Goal: Transaction & Acquisition: Purchase product/service

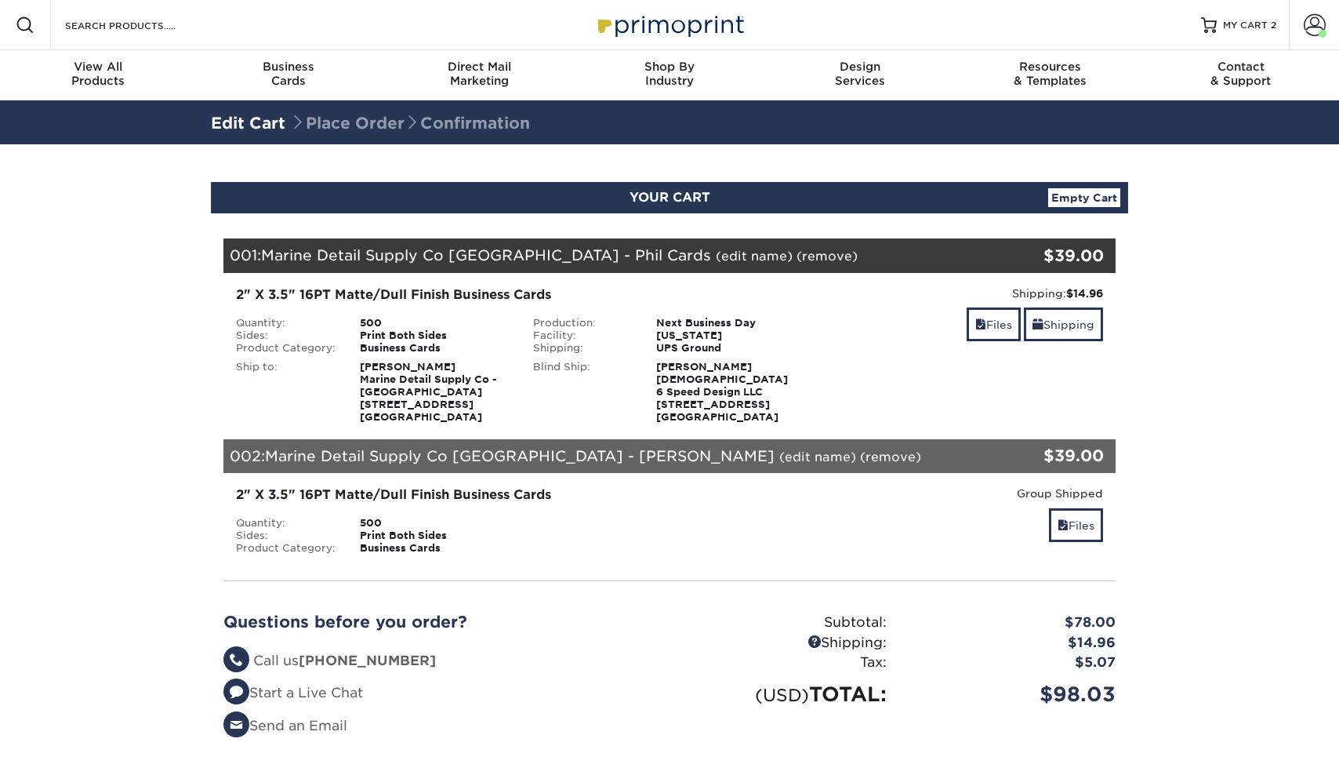
scroll to position [2, 0]
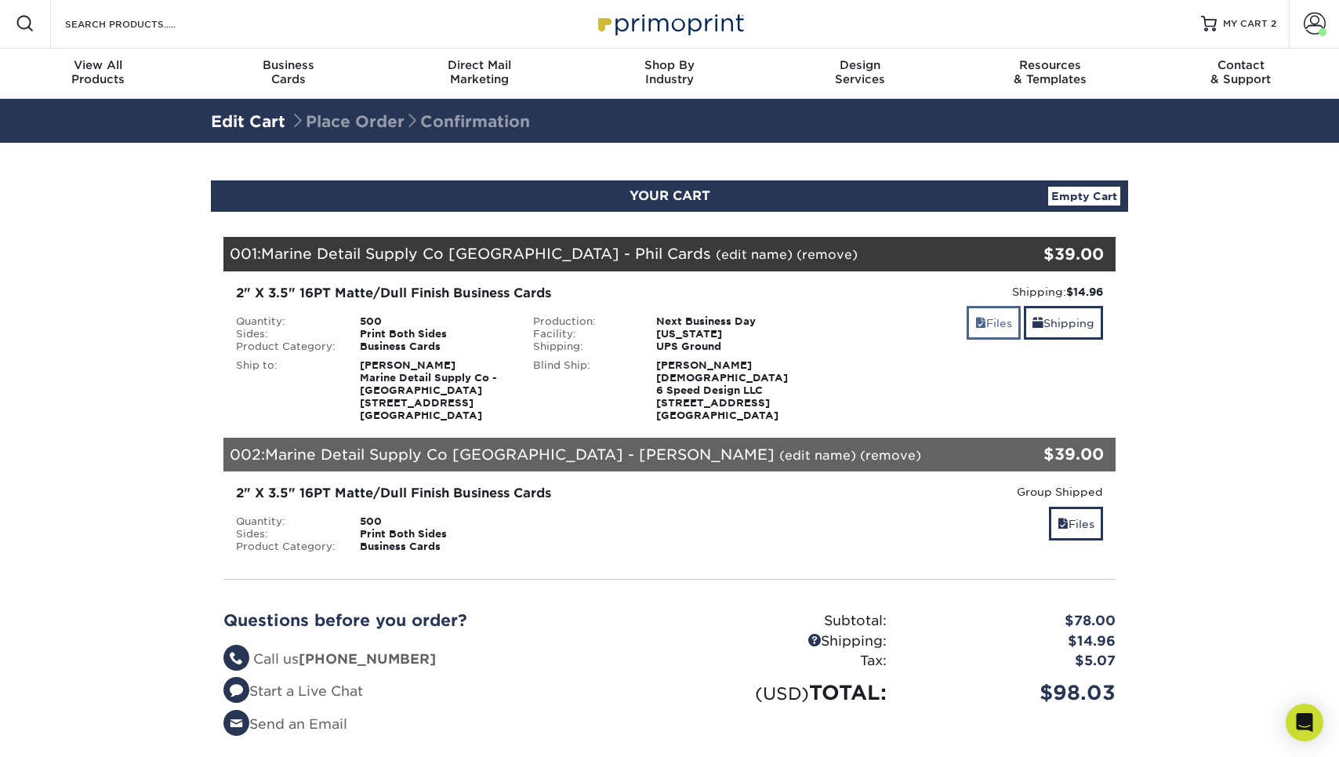
click at [986, 323] on link "Files" at bounding box center [994, 323] width 54 height 34
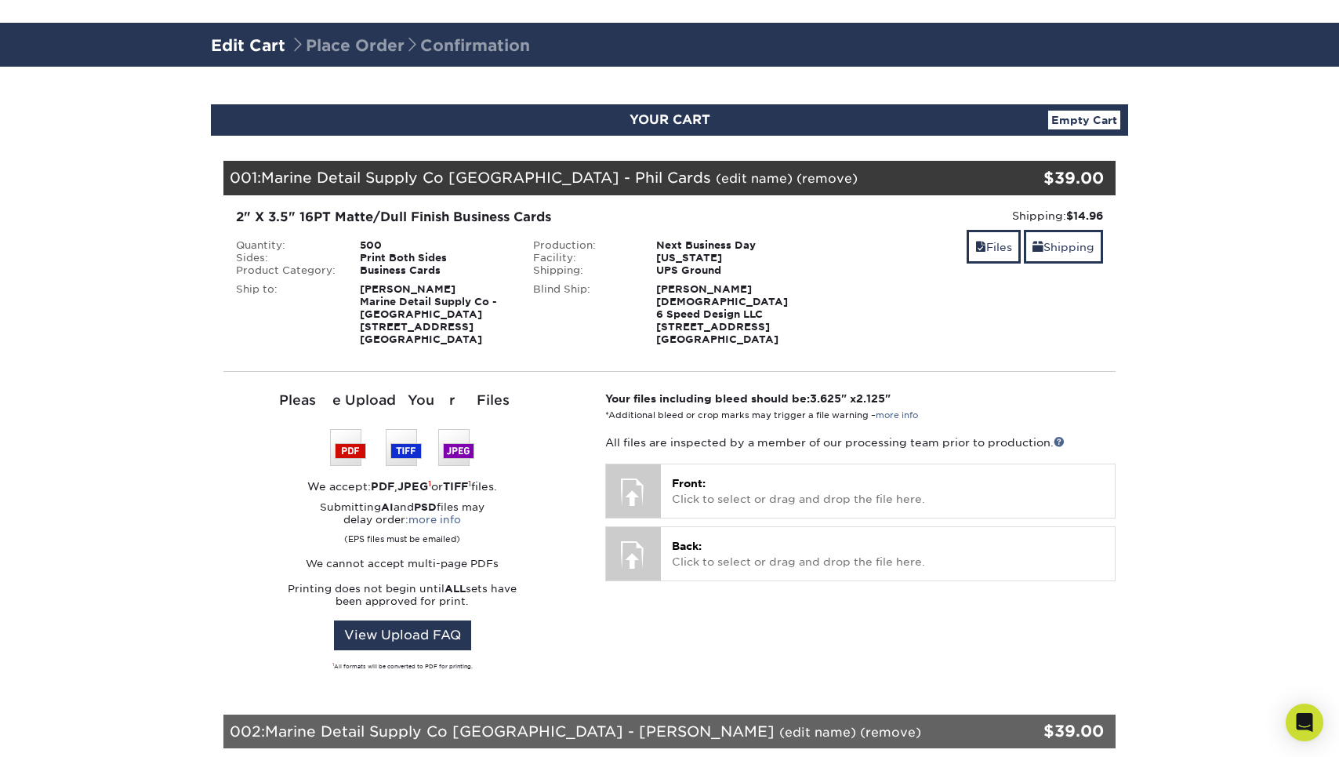
scroll to position [311, 0]
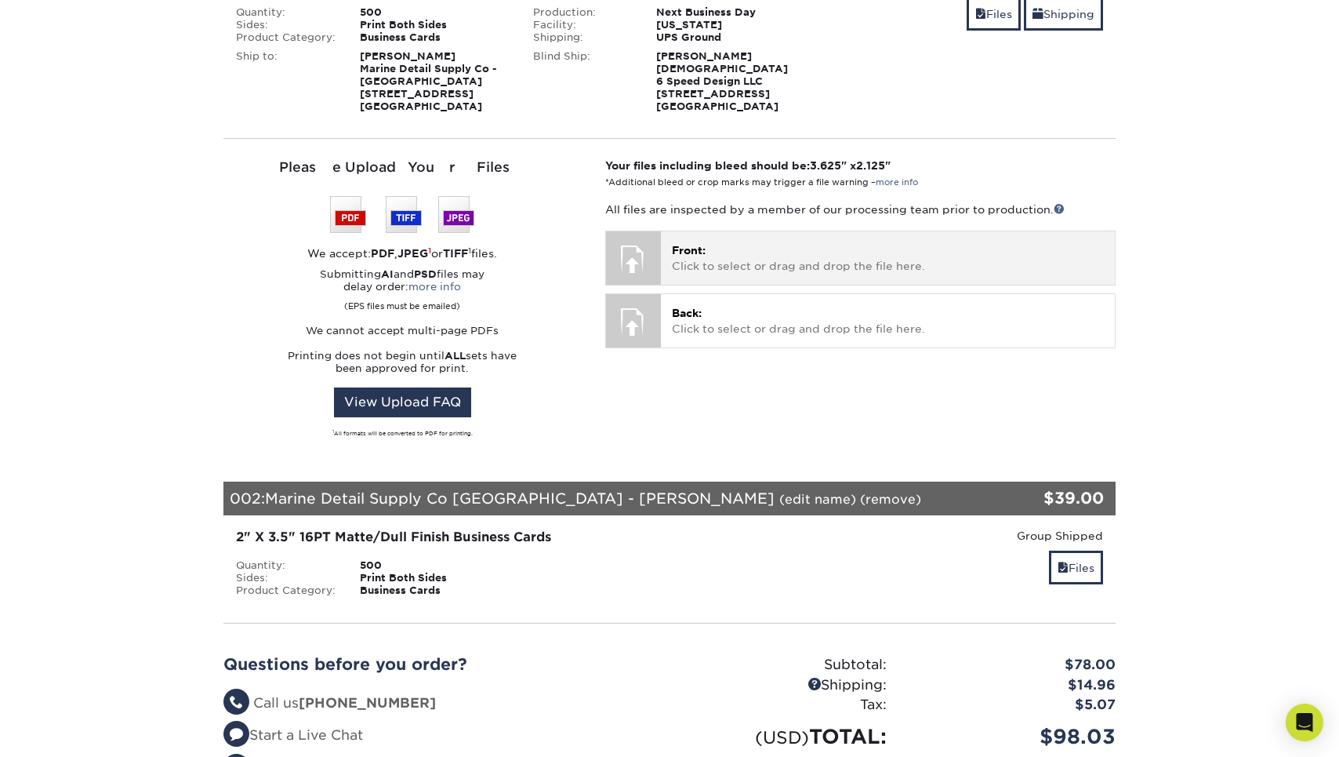
click at [783, 238] on div "Front: Click to select or drag and drop the file here. Choose file" at bounding box center [888, 257] width 454 height 53
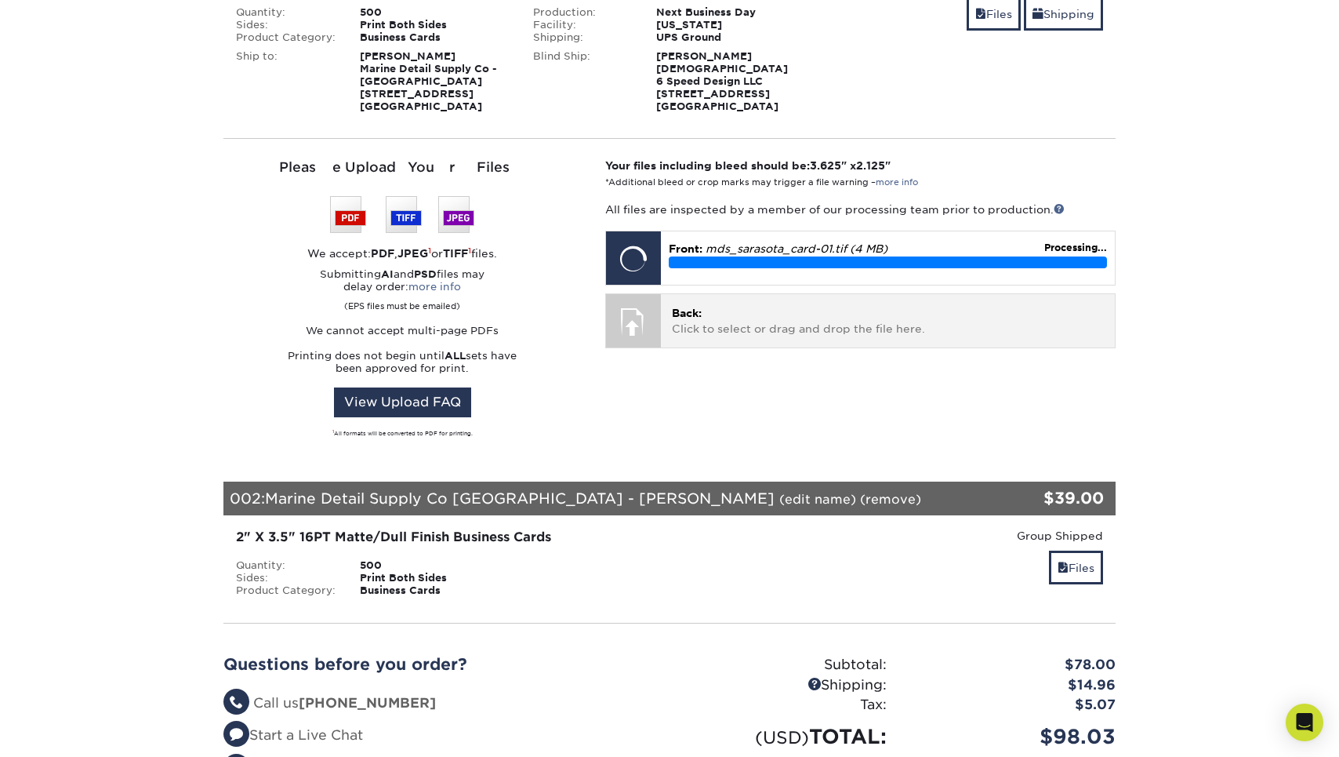
click at [780, 332] on p "Back: Click to select or drag and drop the file here." at bounding box center [888, 321] width 432 height 32
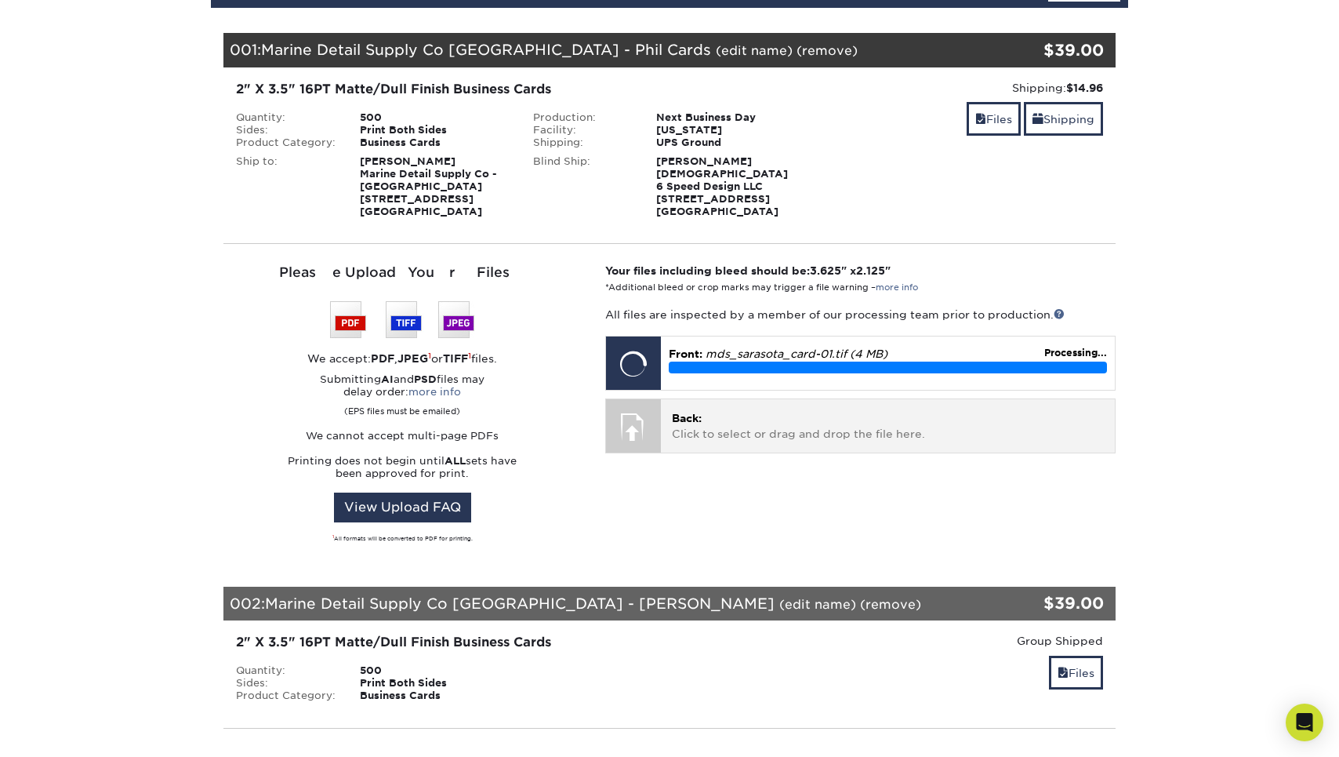
scroll to position [204, 0]
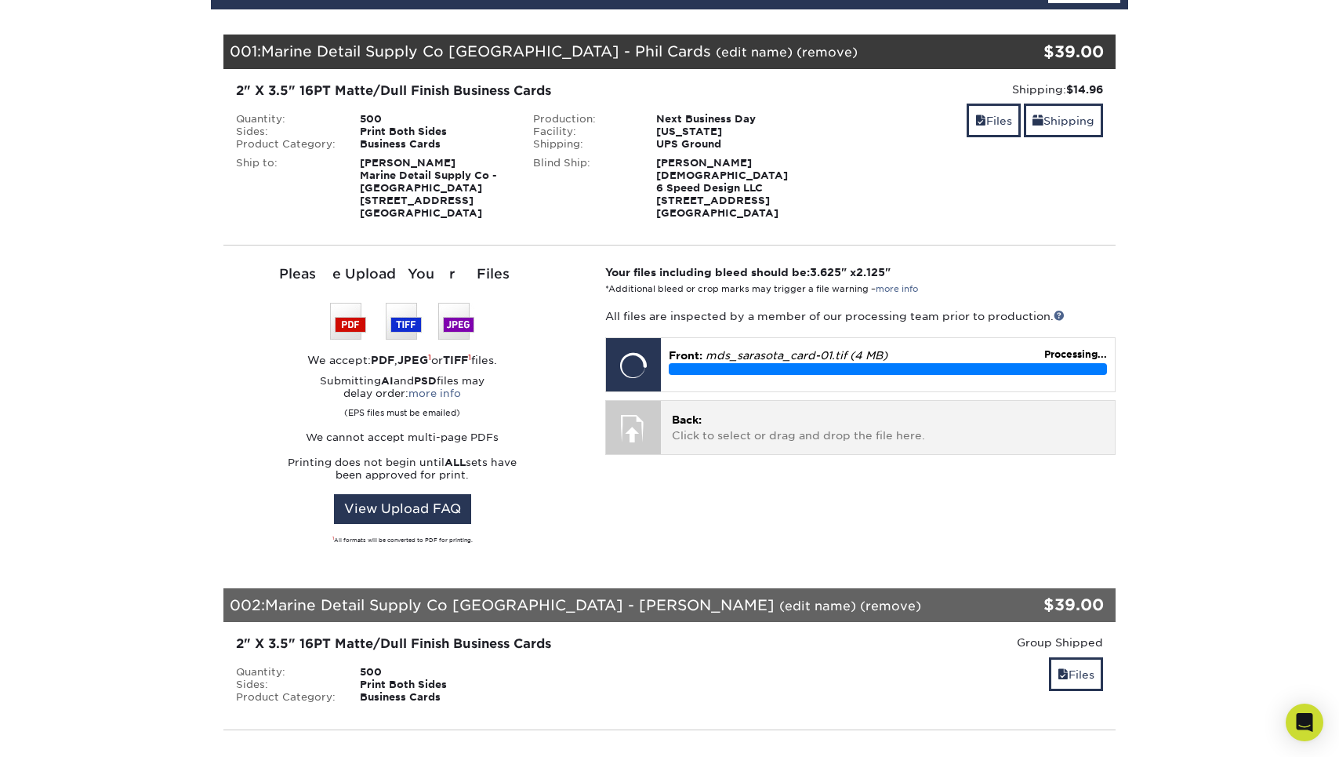
click at [783, 430] on p "Back: Click to select or drag and drop the file here." at bounding box center [888, 428] width 432 height 32
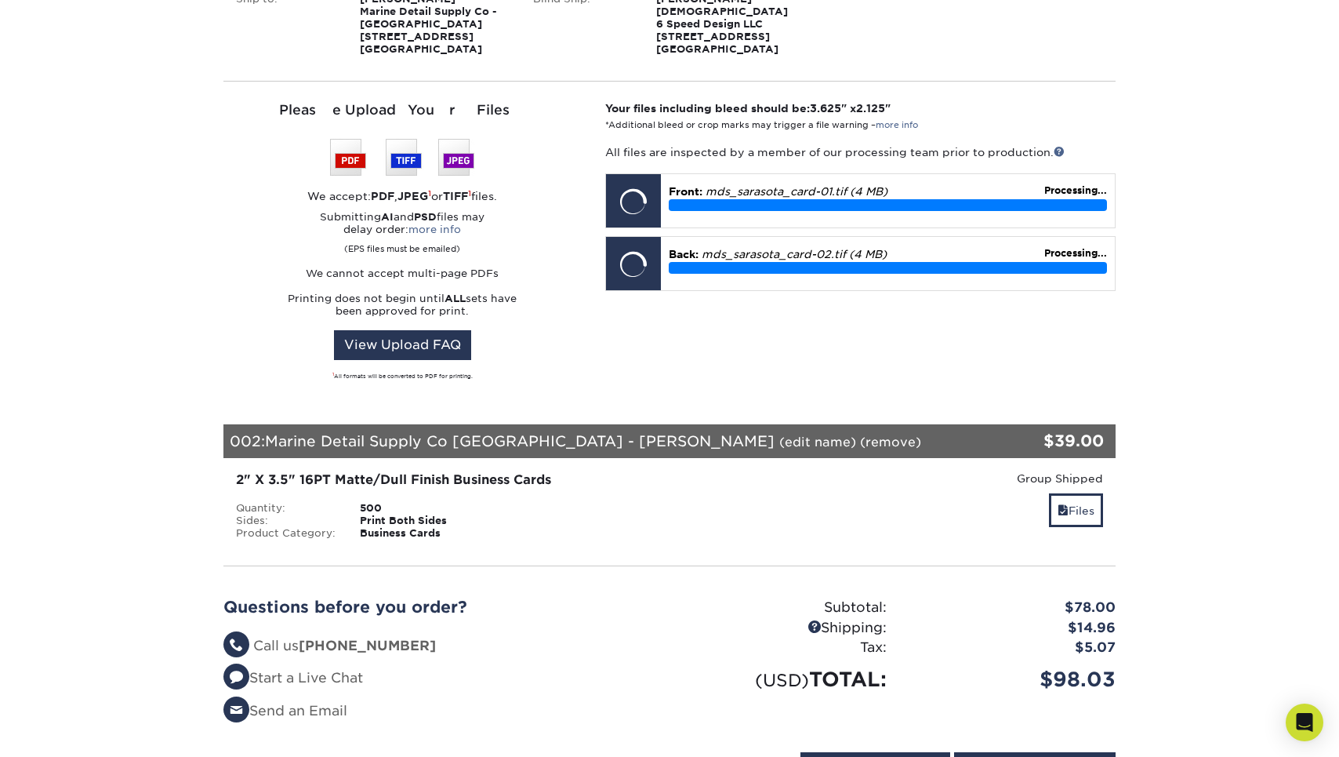
scroll to position [372, 0]
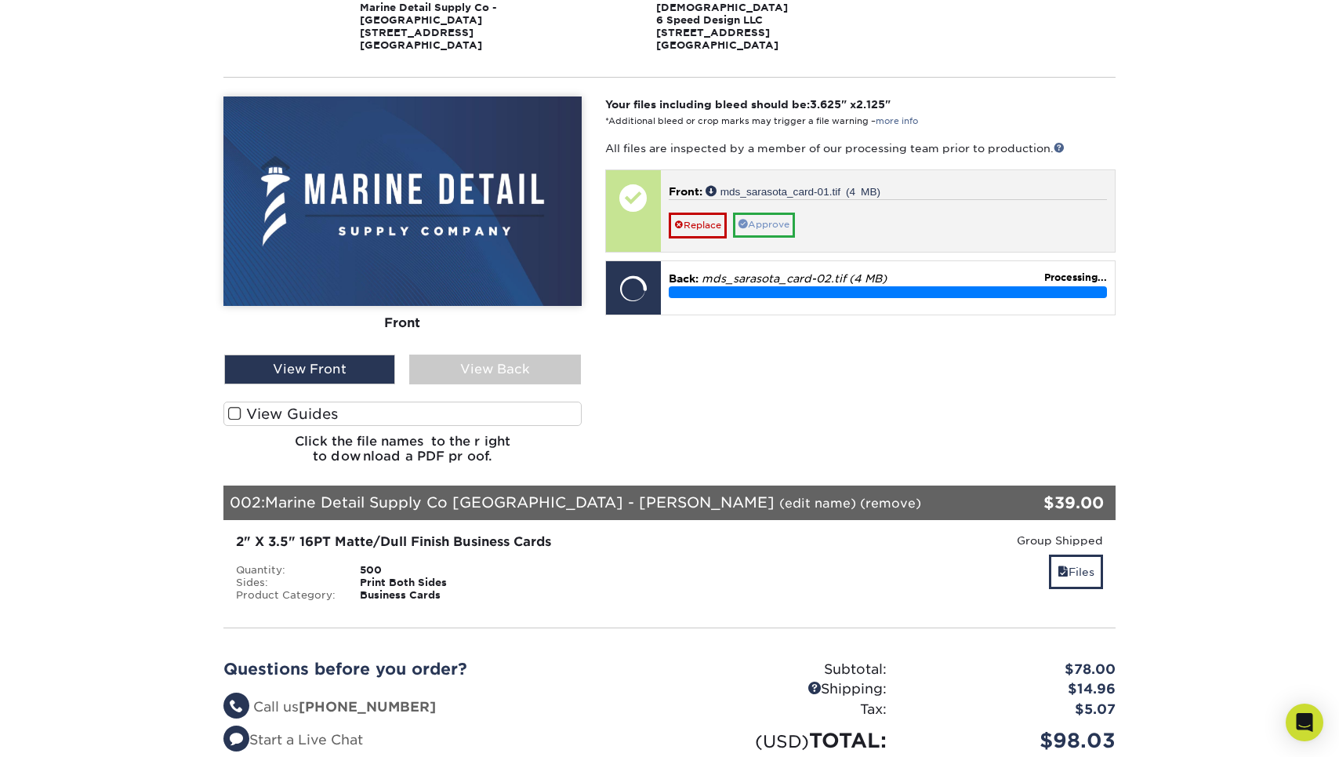
click at [758, 219] on link "Approve" at bounding box center [764, 225] width 62 height 24
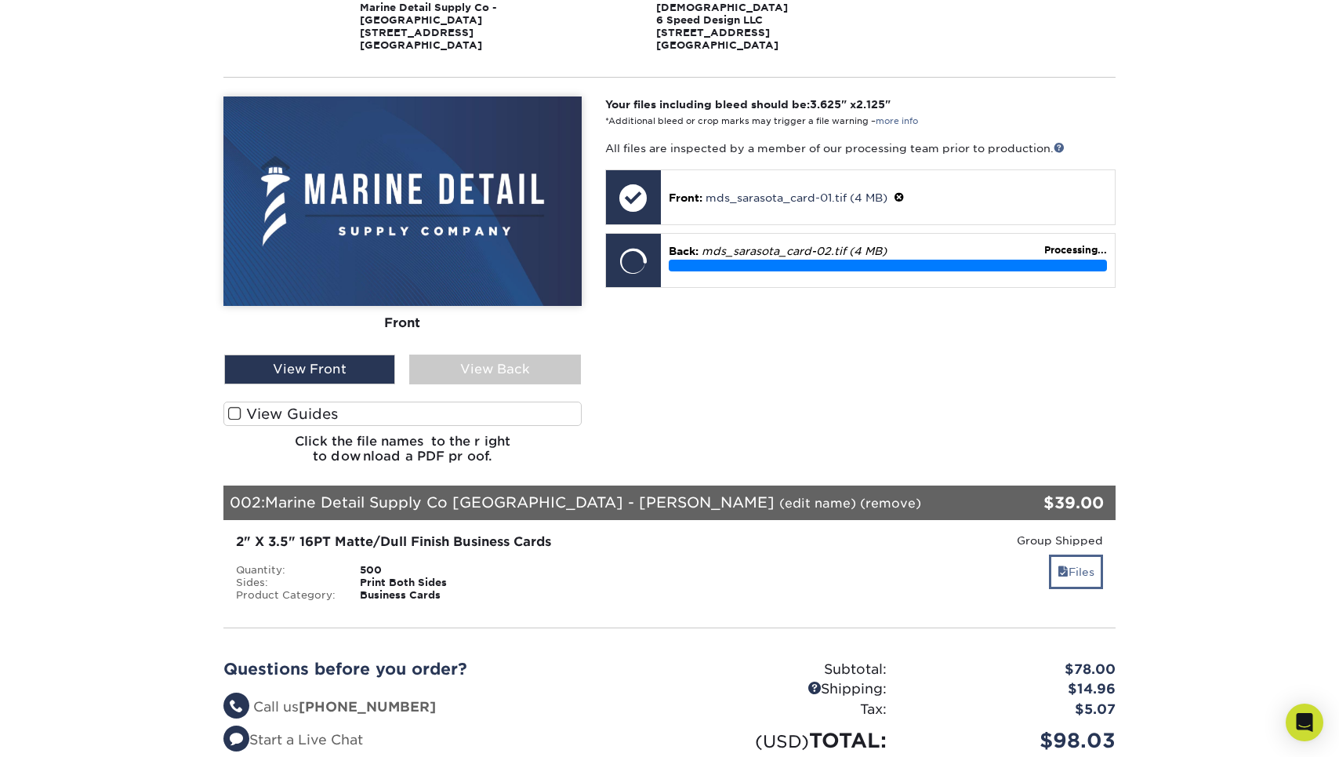
click at [1076, 576] on link "Files" at bounding box center [1076, 571] width 54 height 34
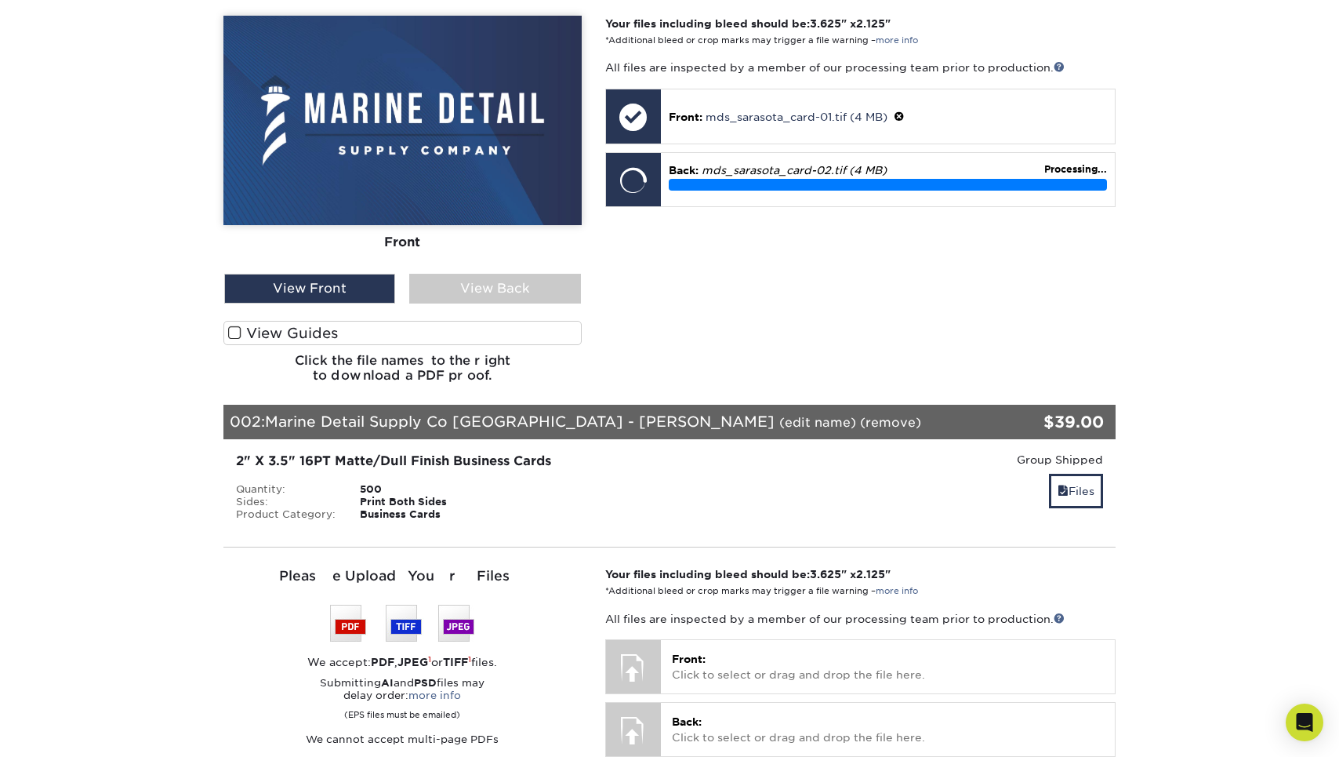
scroll to position [567, 0]
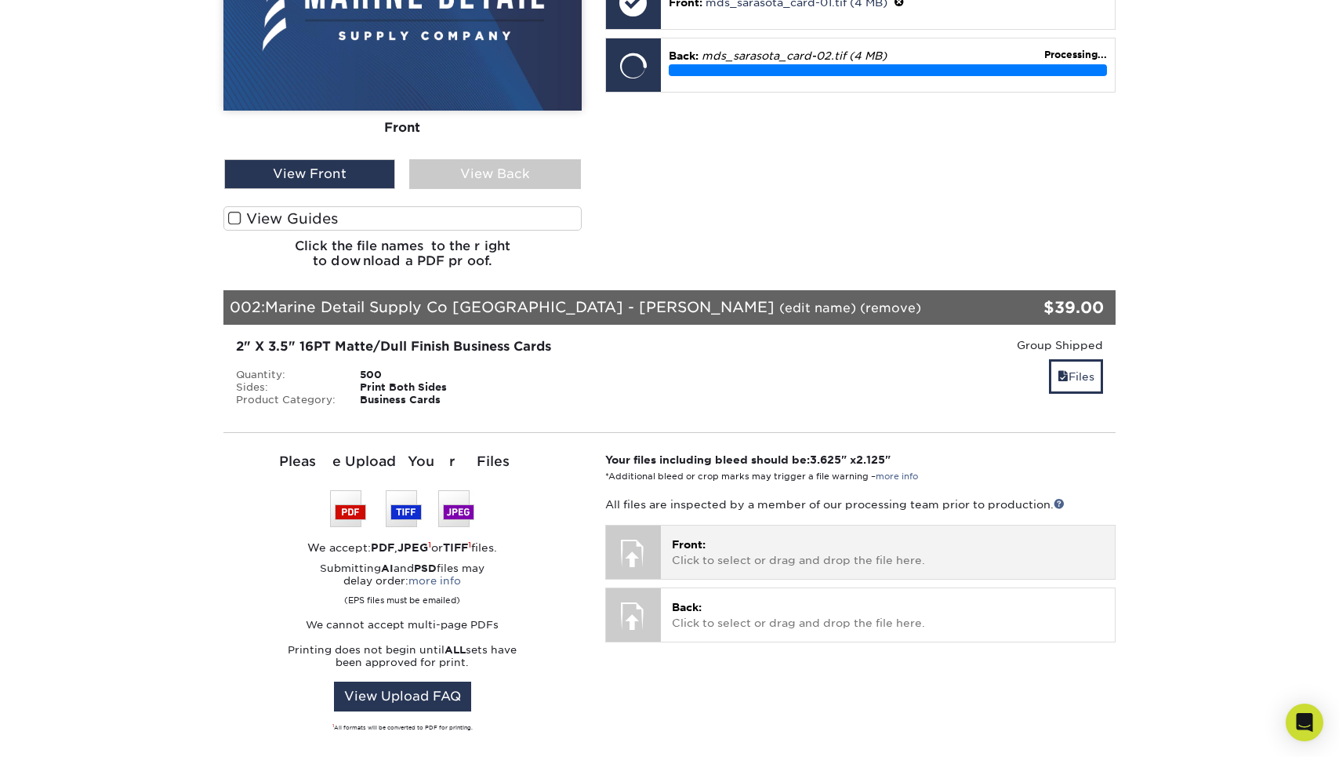
click at [790, 554] on p "Front: Click to select or drag and drop the file here." at bounding box center [888, 552] width 432 height 32
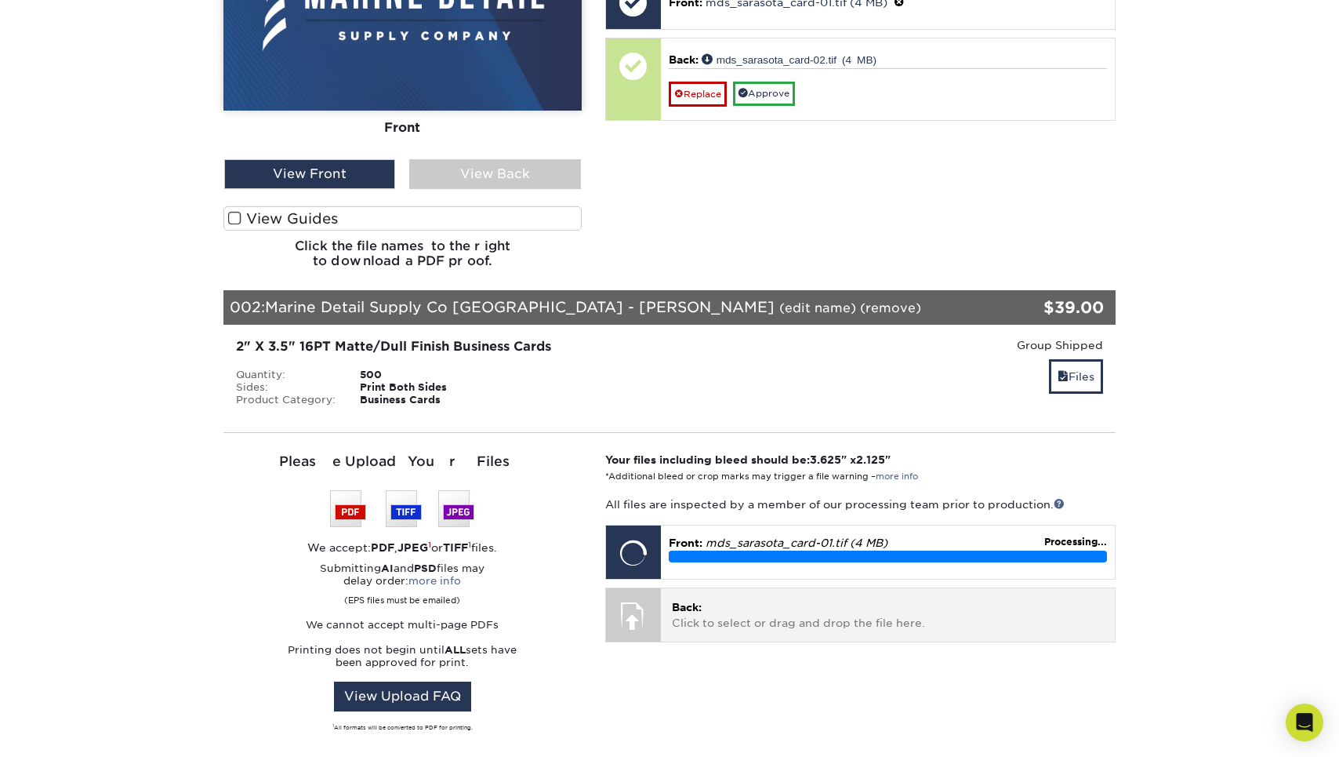
click at [710, 605] on p "Back: Click to select or drag and drop the file here." at bounding box center [888, 615] width 432 height 32
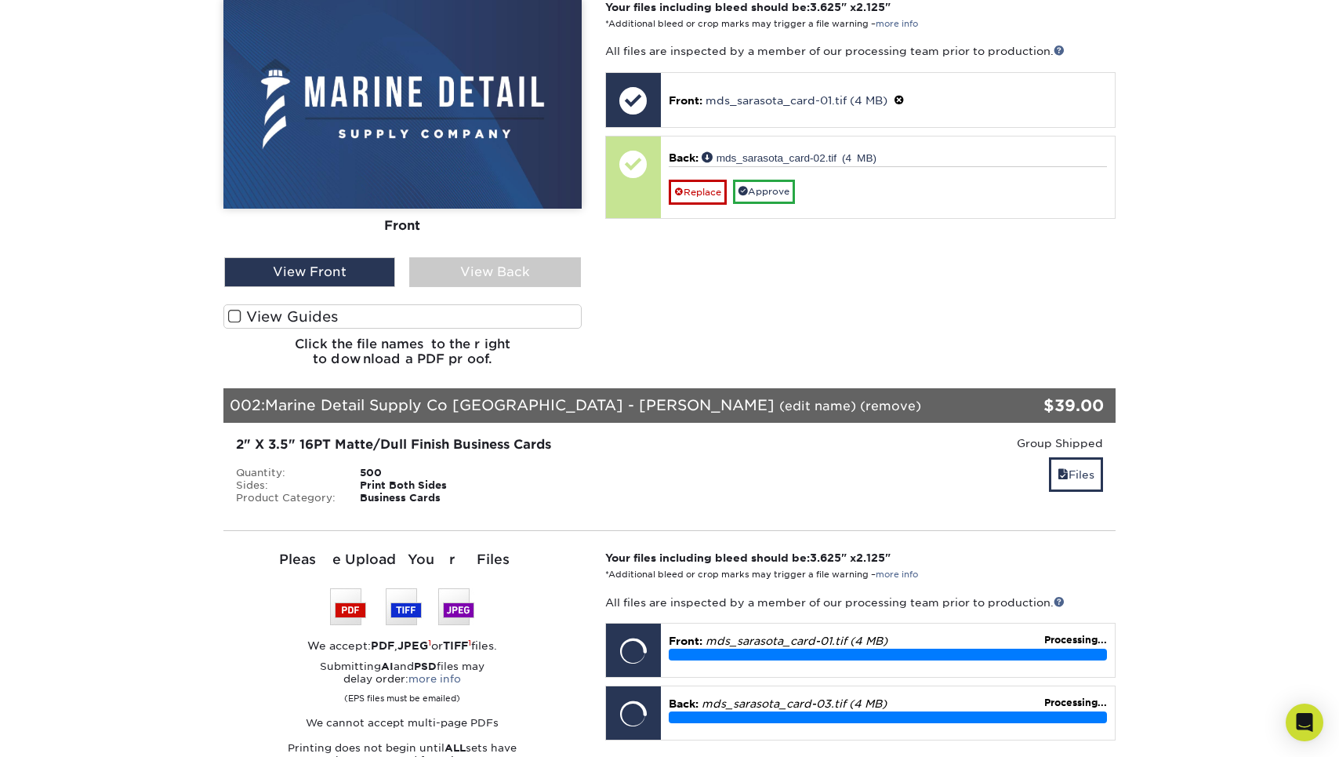
scroll to position [467, 0]
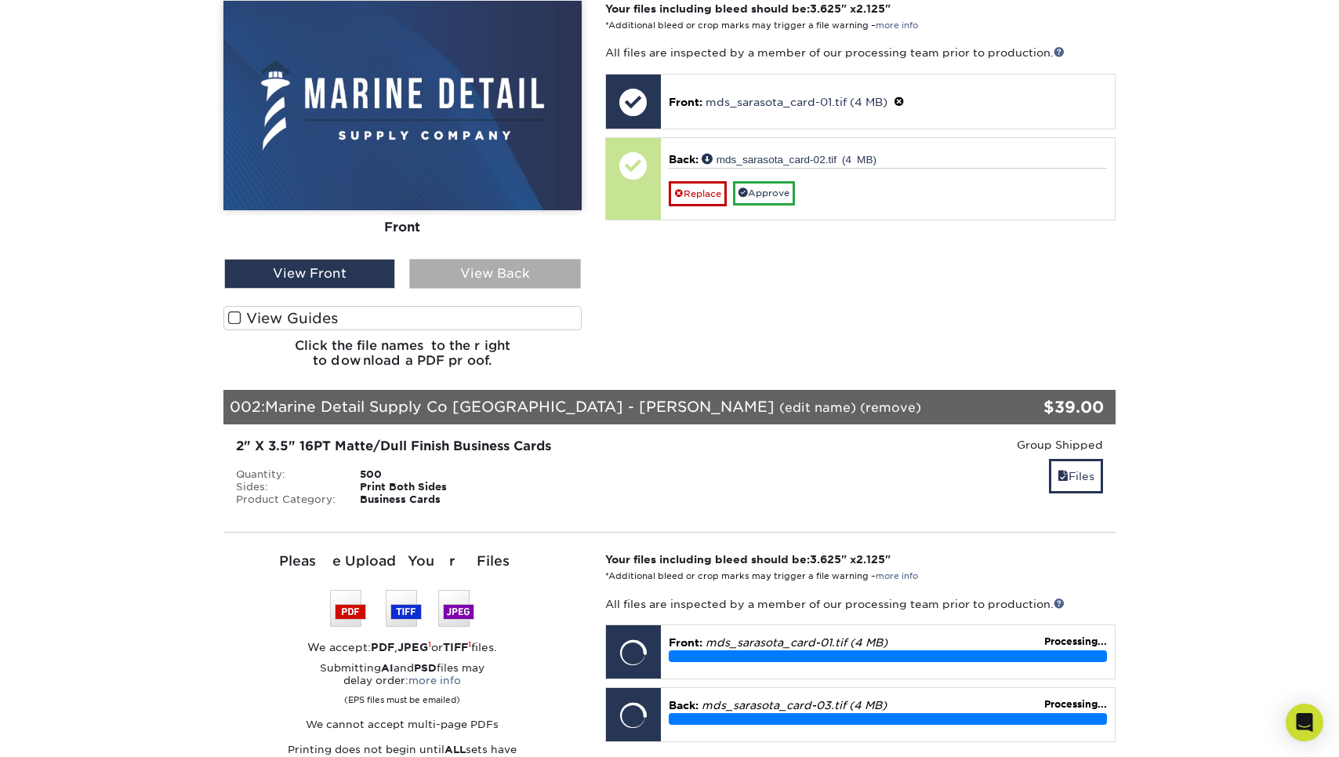
click at [552, 264] on div "View Back" at bounding box center [494, 274] width 171 height 30
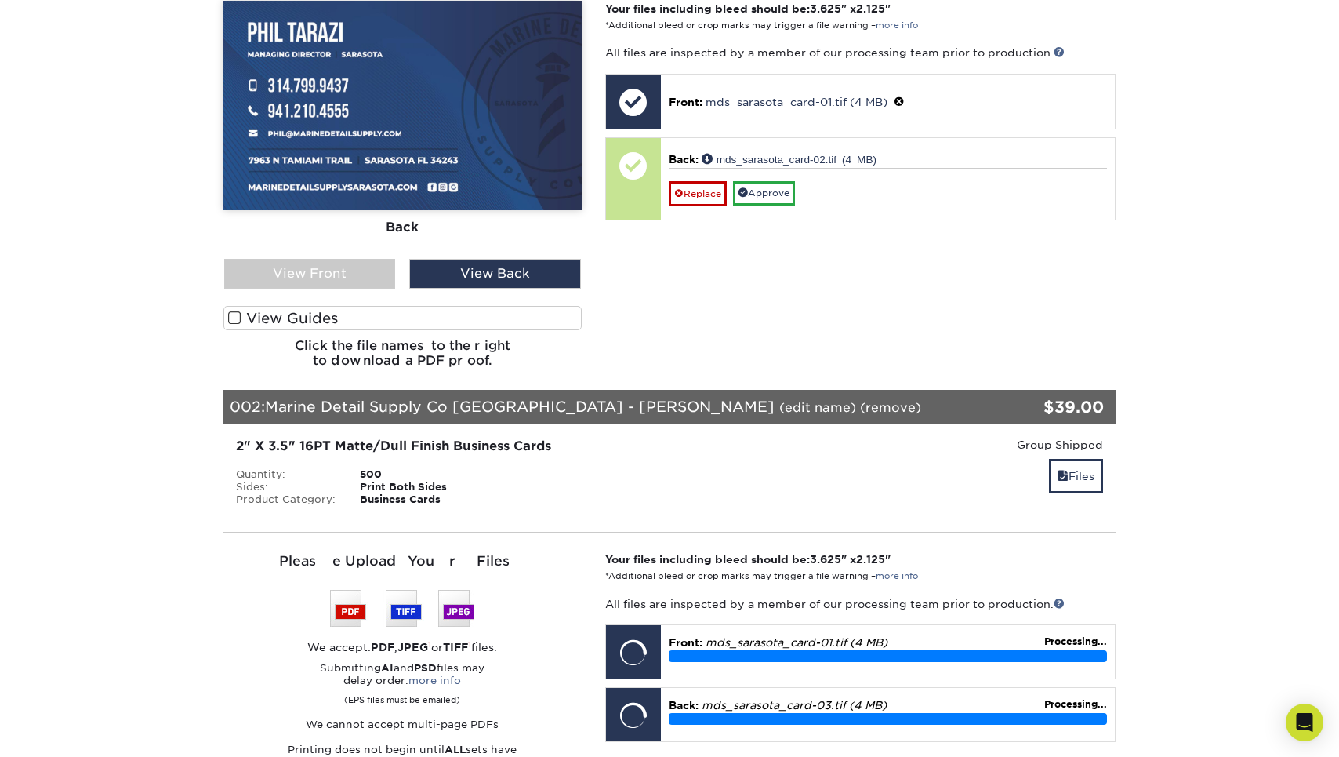
click at [501, 316] on label "View Guides" at bounding box center [403, 318] width 358 height 24
click at [0, 0] on input "View Guides" at bounding box center [0, 0] width 0 height 0
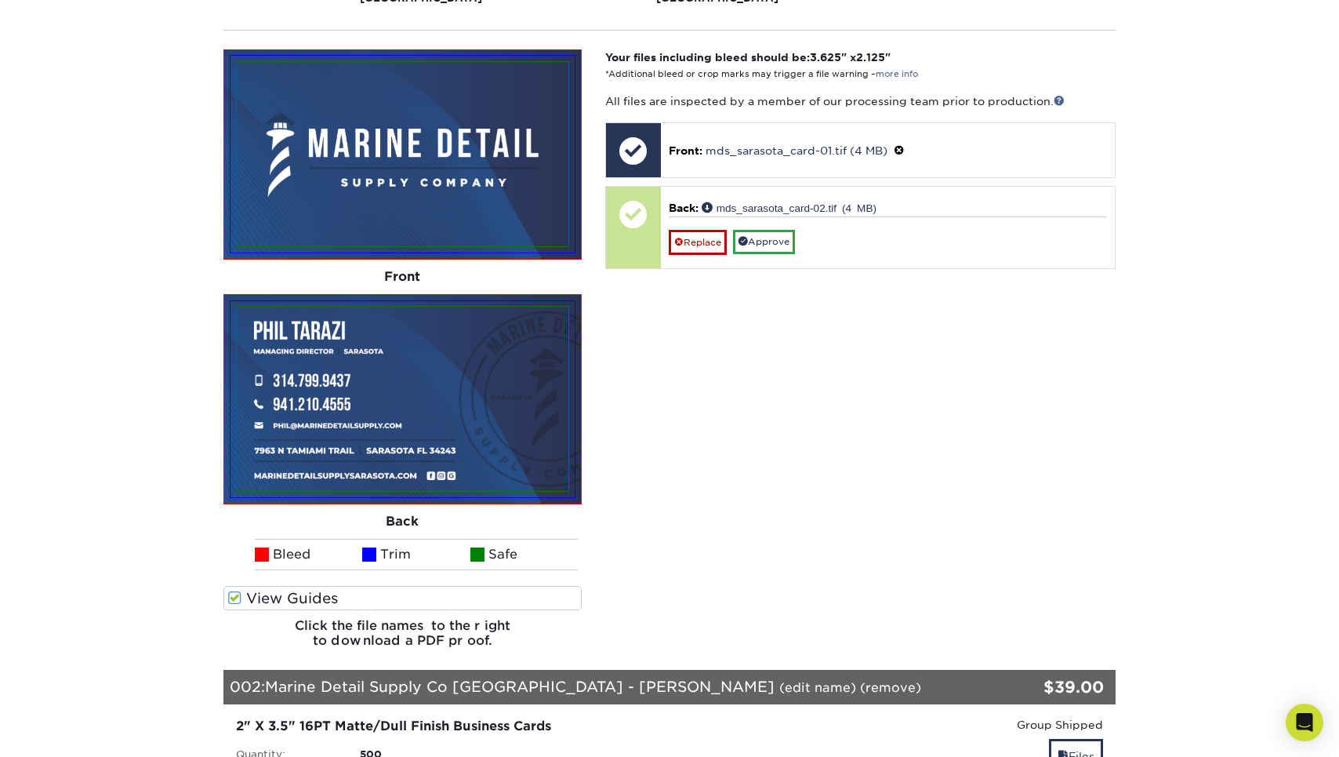
scroll to position [416, 0]
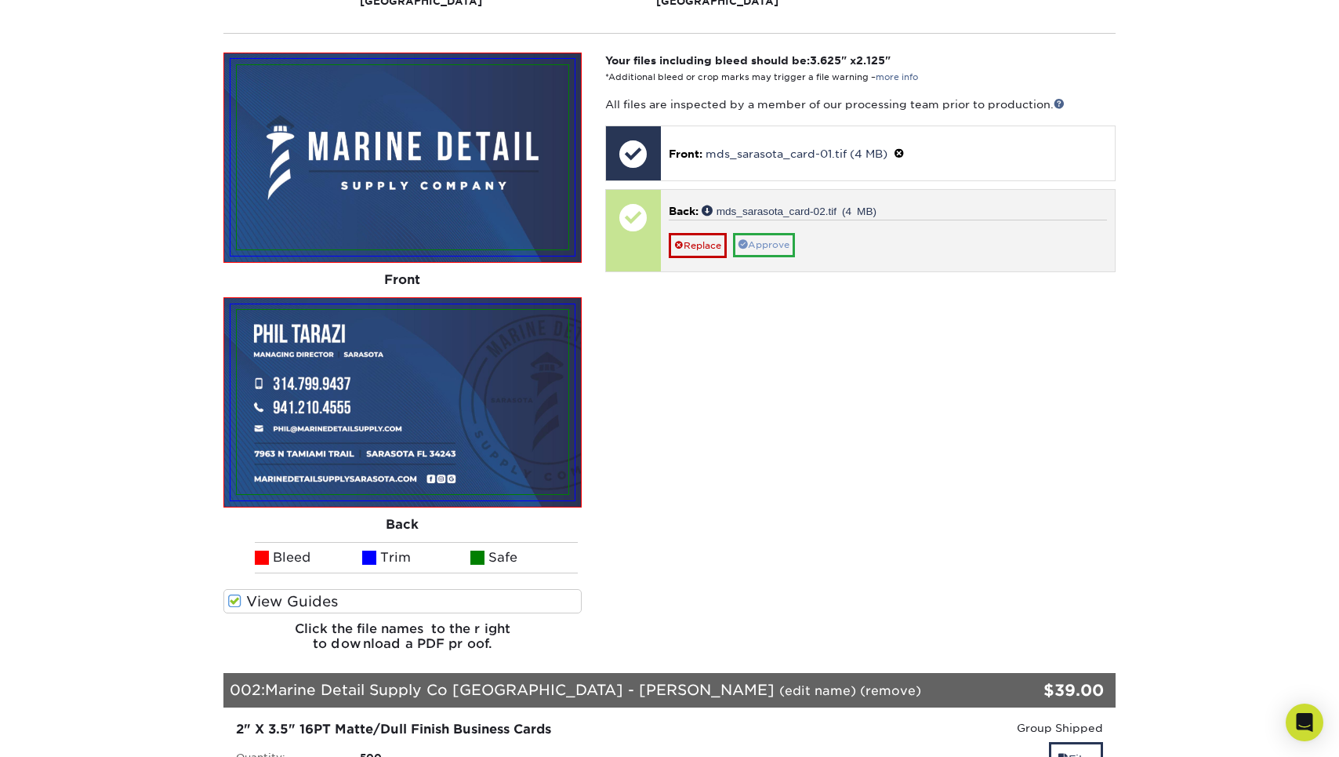
click at [754, 241] on link "Approve" at bounding box center [764, 245] width 62 height 24
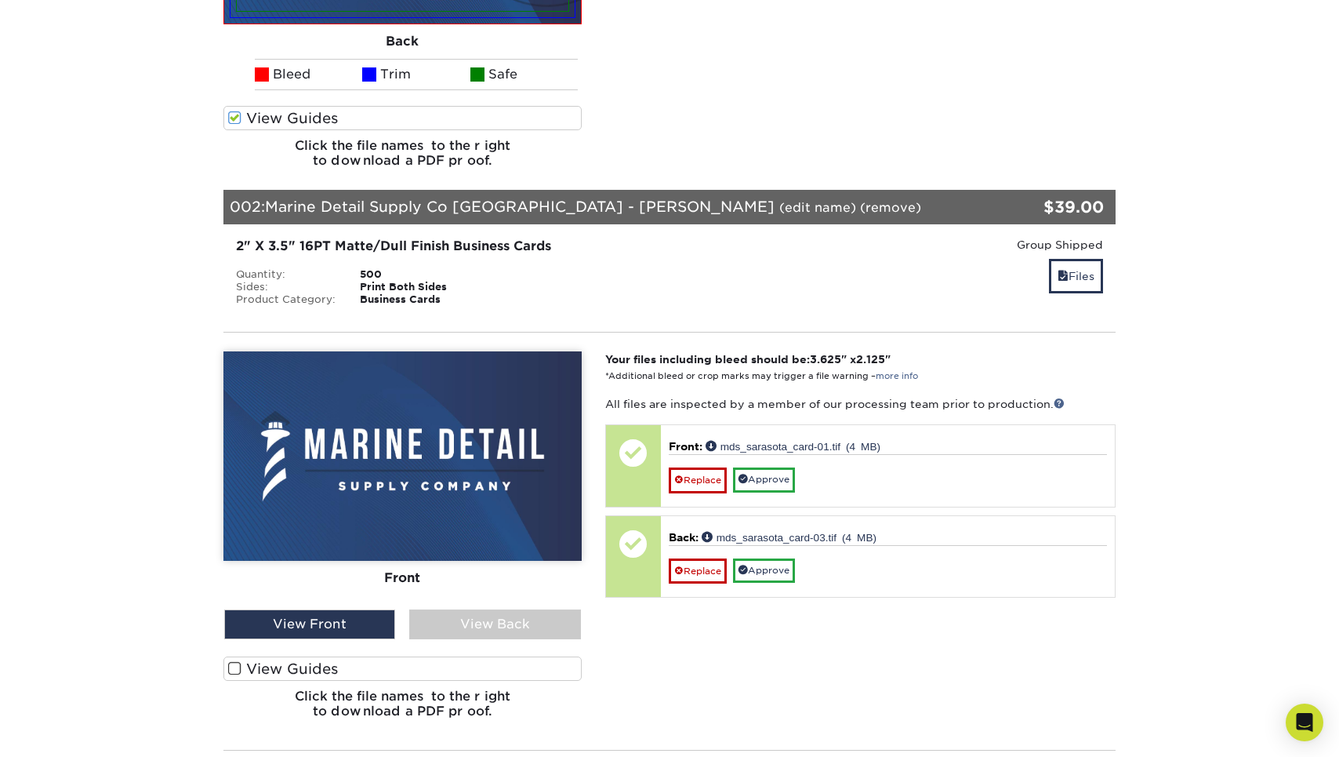
scroll to position [1092, 0]
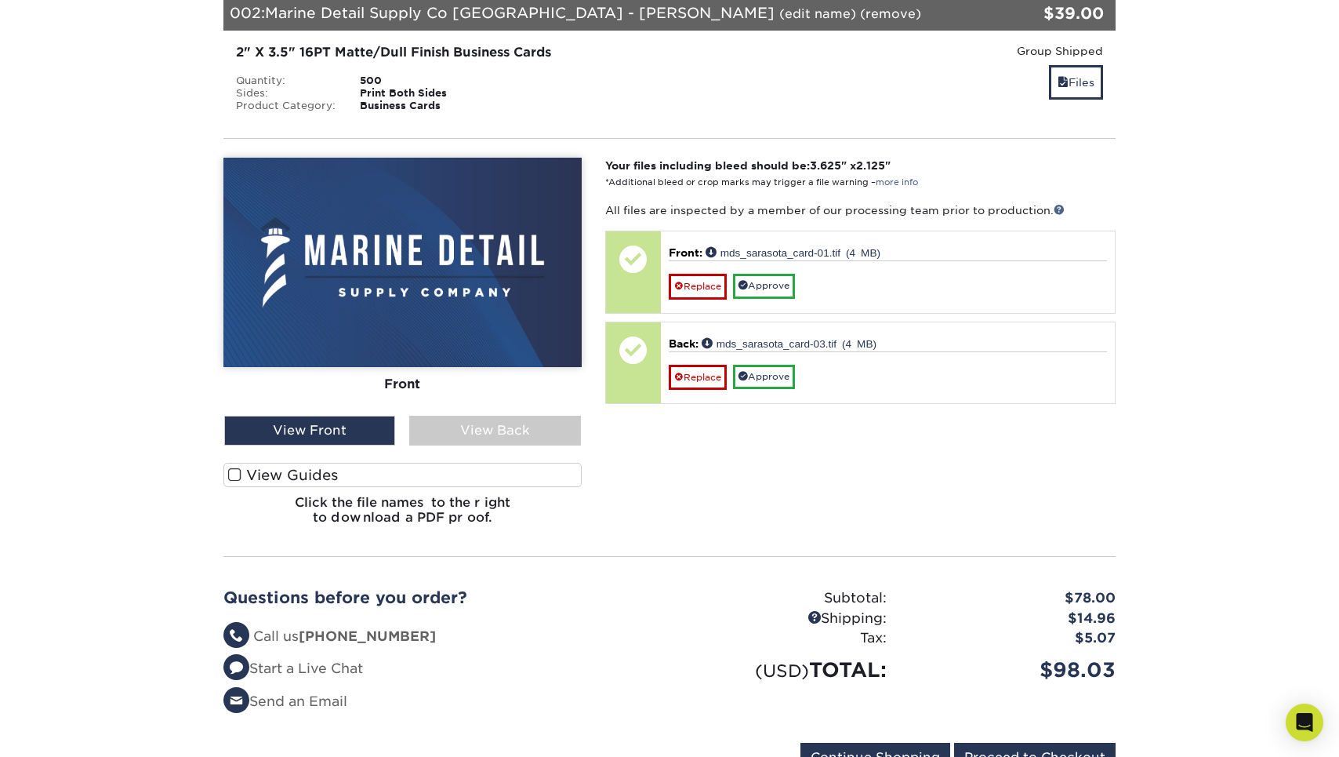
click at [514, 469] on label "View Guides" at bounding box center [403, 475] width 358 height 24
click at [0, 0] on input "View Guides" at bounding box center [0, 0] width 0 height 0
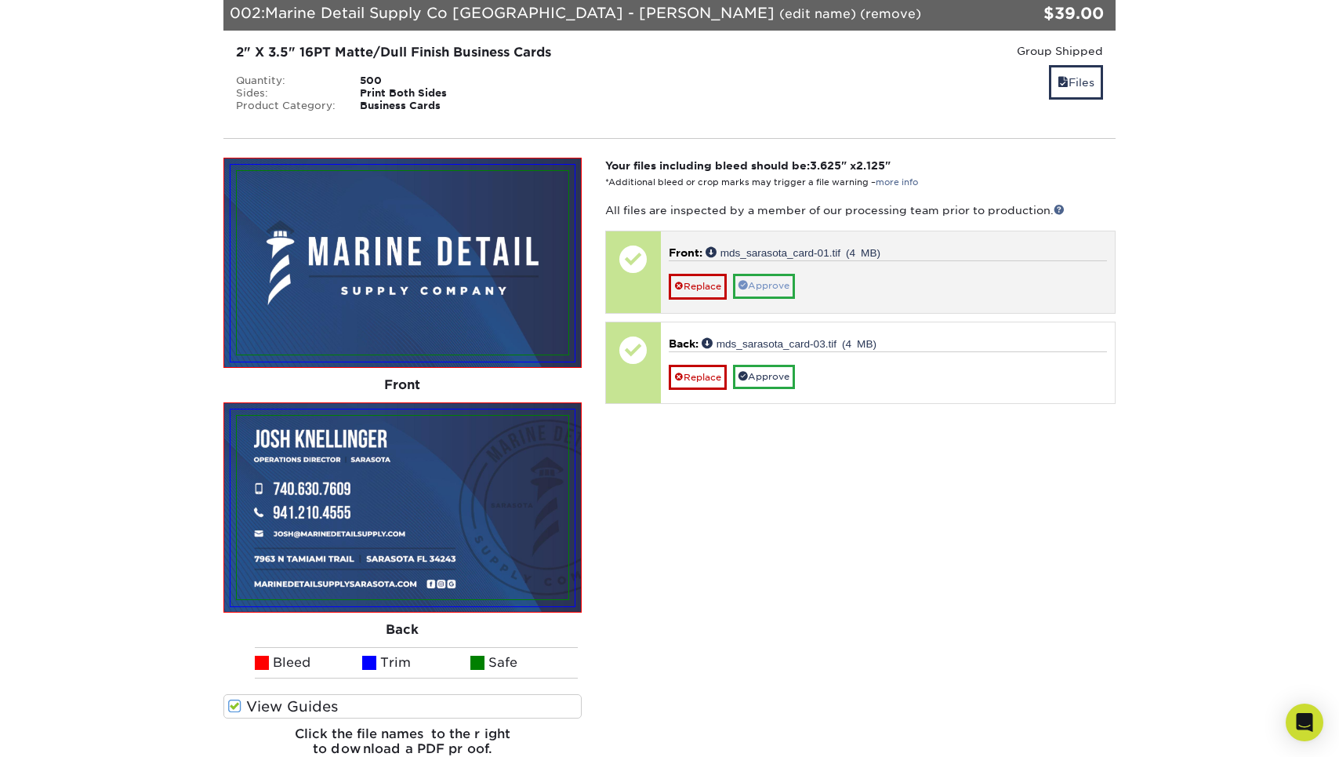
click at [768, 284] on link "Approve" at bounding box center [764, 286] width 62 height 24
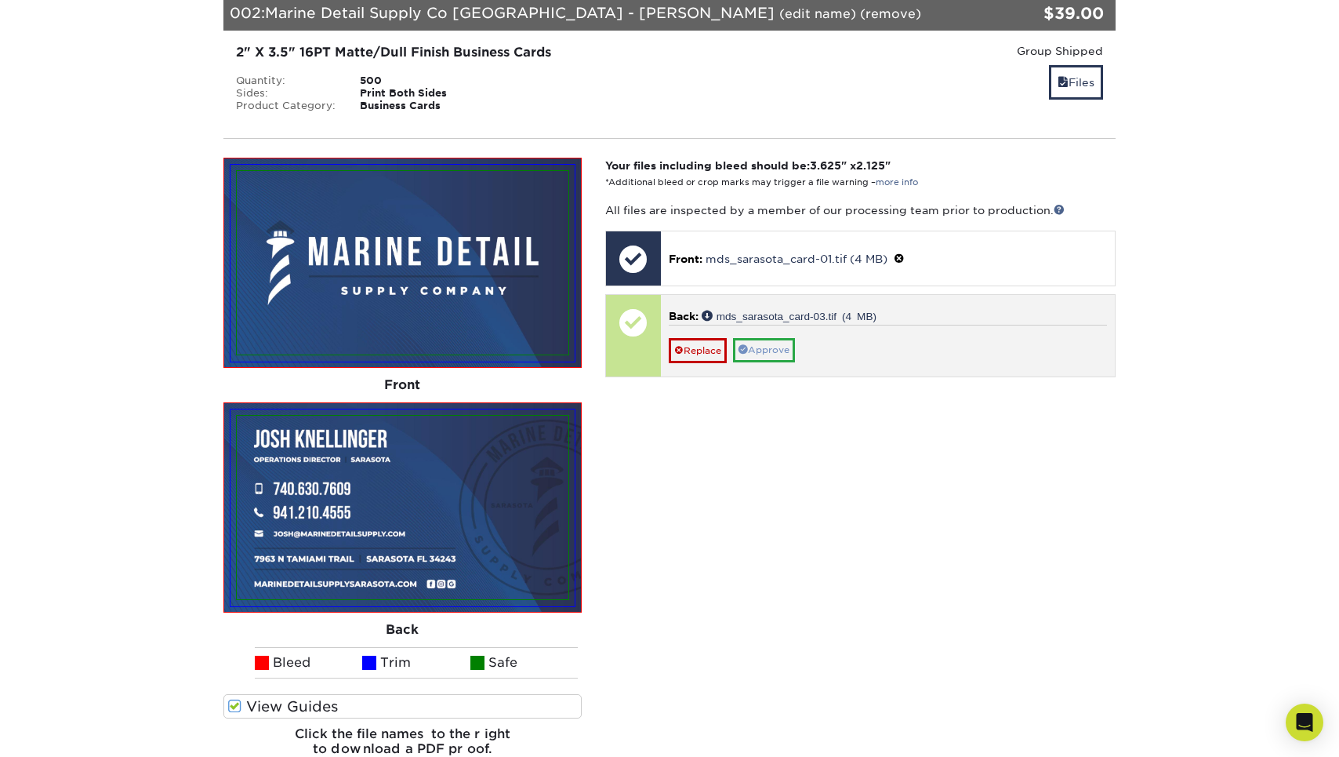
click at [770, 355] on link "Approve" at bounding box center [764, 350] width 62 height 24
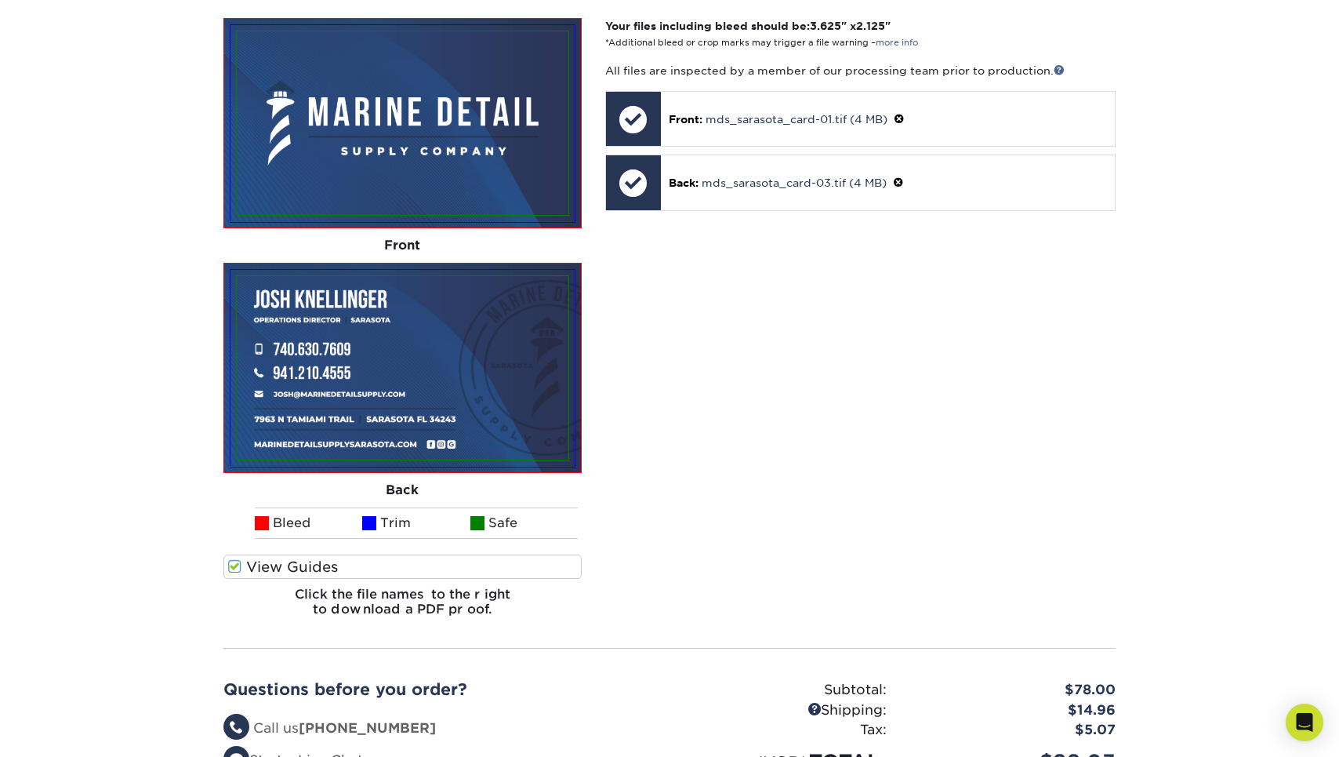
scroll to position [1449, 0]
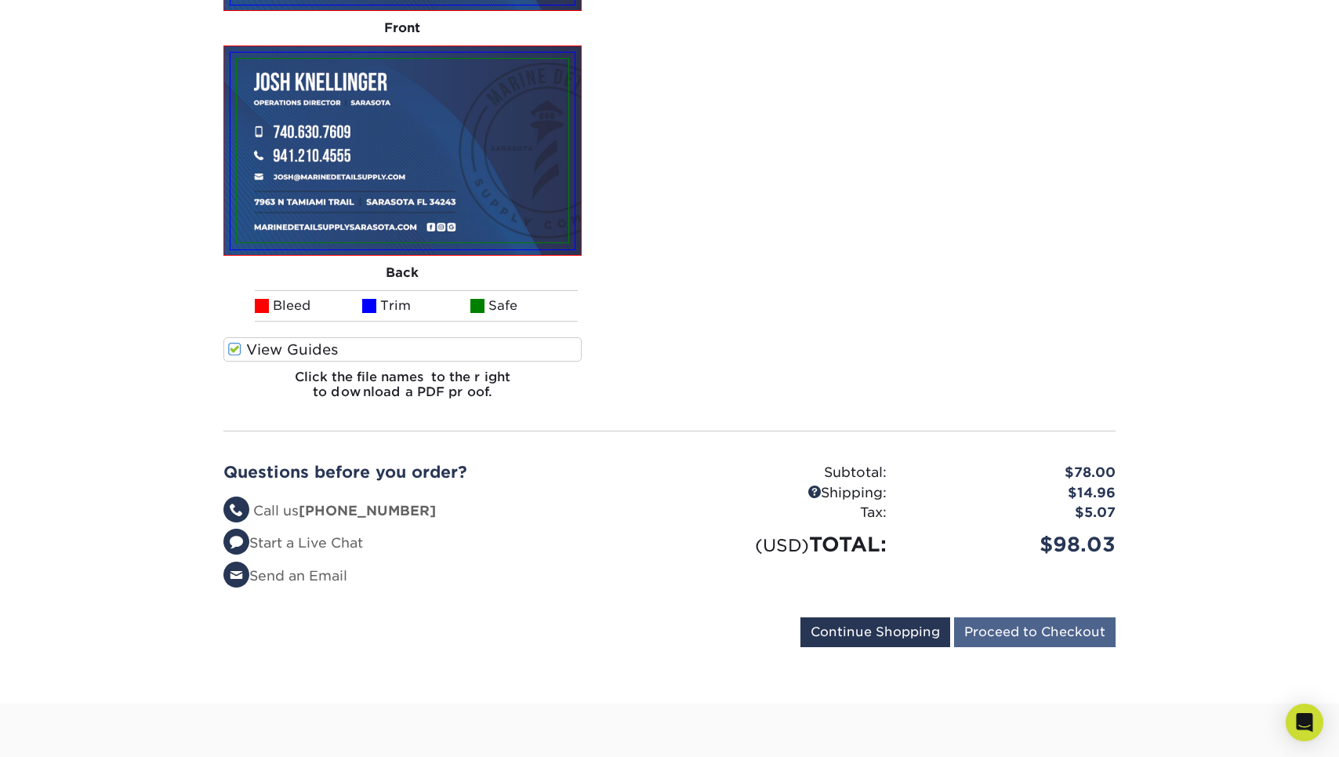
click at [1007, 626] on input "Proceed to Checkout" at bounding box center [1035, 632] width 162 height 30
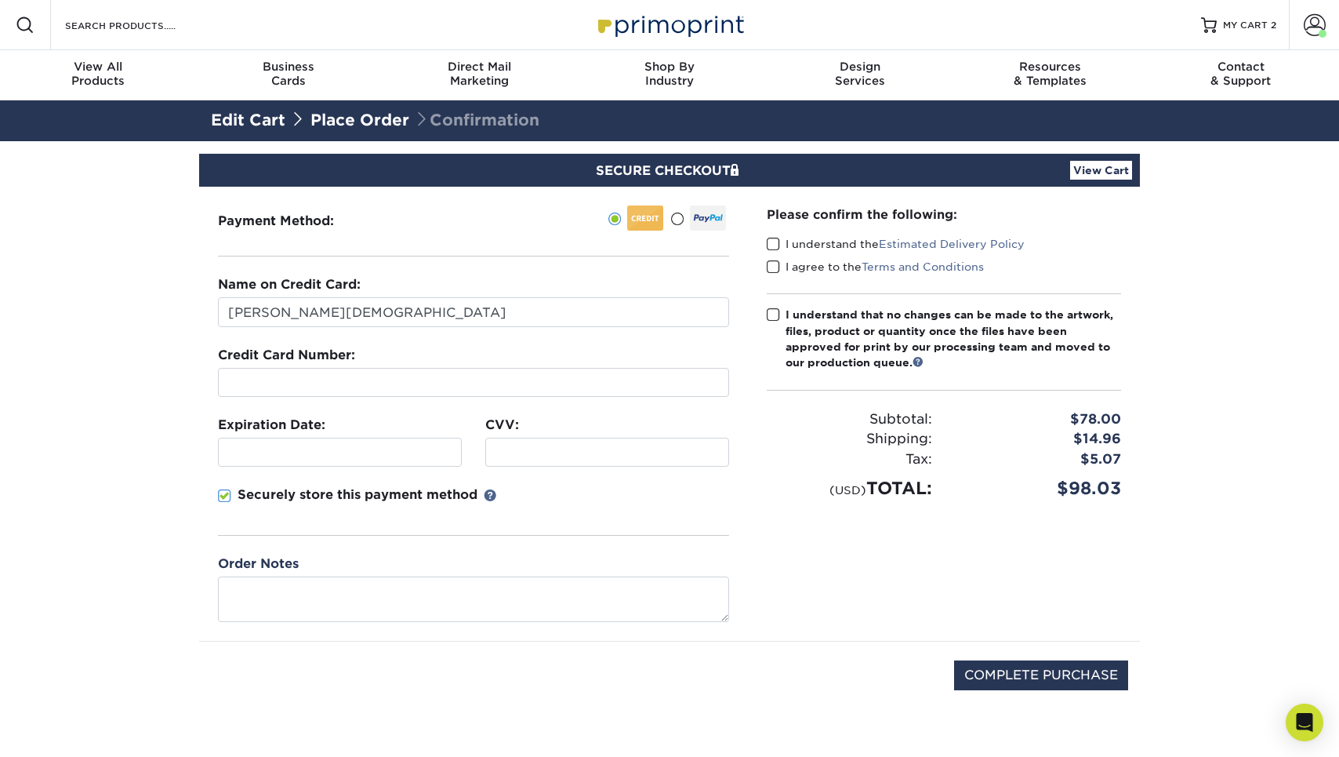
click at [838, 244] on label "I understand the Estimated Delivery Policy" at bounding box center [896, 244] width 258 height 16
click at [0, 0] on input "I understand the Estimated Delivery Policy" at bounding box center [0, 0] width 0 height 0
click at [820, 268] on label "I agree to the Terms and Conditions" at bounding box center [875, 267] width 217 height 16
click at [0, 0] on input "I agree to the Terms and Conditions" at bounding box center [0, 0] width 0 height 0
click at [812, 351] on div "I understand that no changes can be made to the artwork, files, product or quan…" at bounding box center [954, 339] width 336 height 64
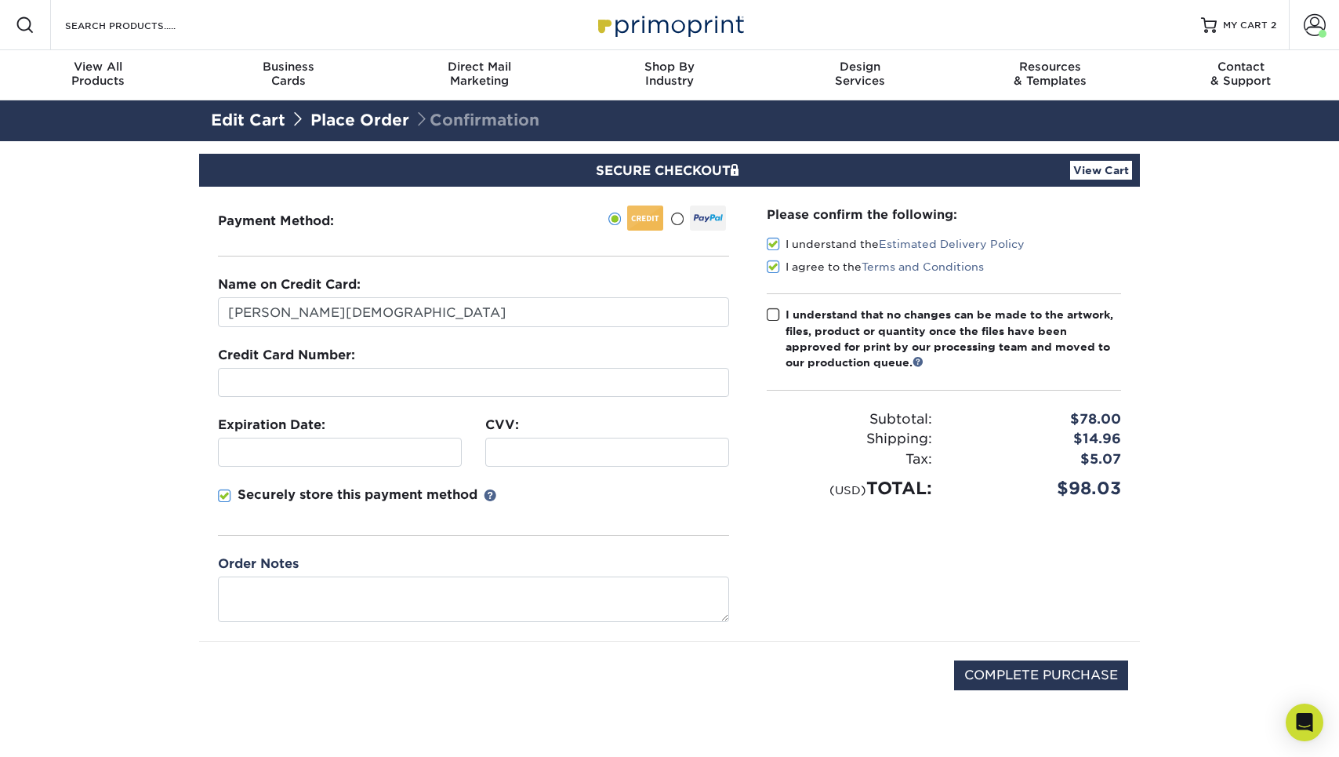
click at [0, 0] on input "I understand that no changes can be made to the artwork, files, product or quan…" at bounding box center [0, 0] width 0 height 0
click at [438, 497] on p "Securely store this payment method" at bounding box center [358, 494] width 240 height 19
click at [0, 0] on input "Securely store this payment method" at bounding box center [0, 0] width 0 height 0
click at [990, 671] on input "COMPLETE PURCHASE" at bounding box center [1041, 675] width 174 height 30
type input "PROCESSING, PLEASE WAIT..."
